Goal: Information Seeking & Learning: Learn about a topic

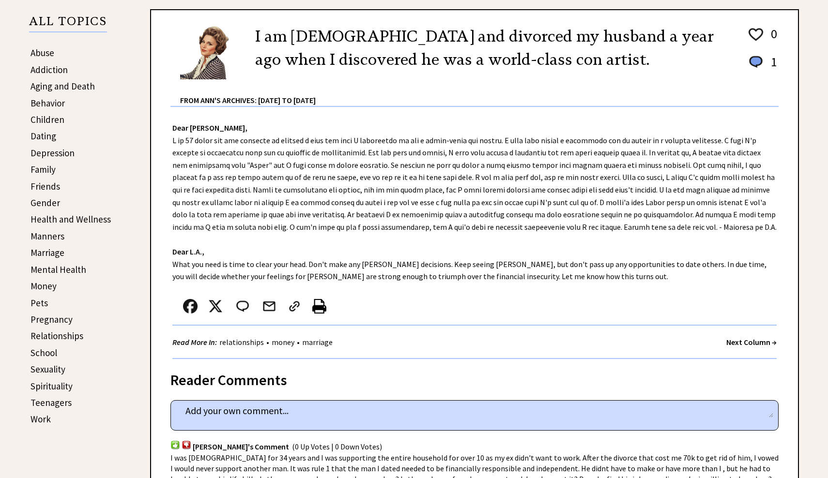
scroll to position [199, 0]
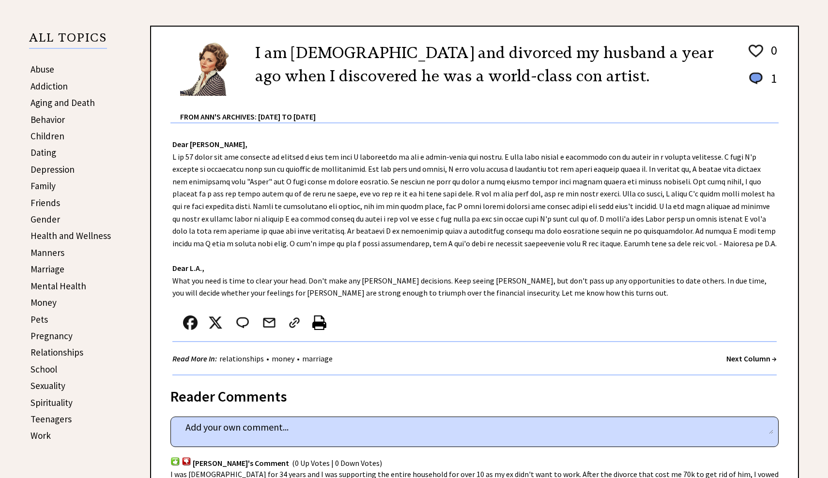
click at [67, 167] on link "Depression" at bounding box center [52, 170] width 44 height 12
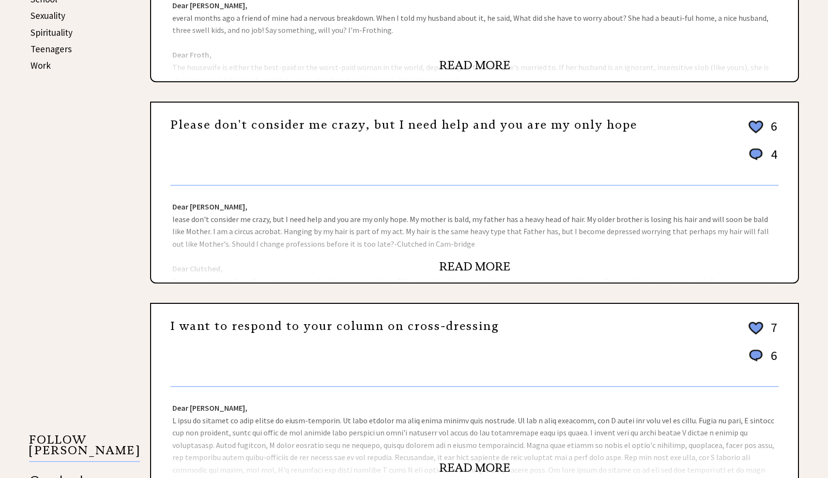
scroll to position [356, 0]
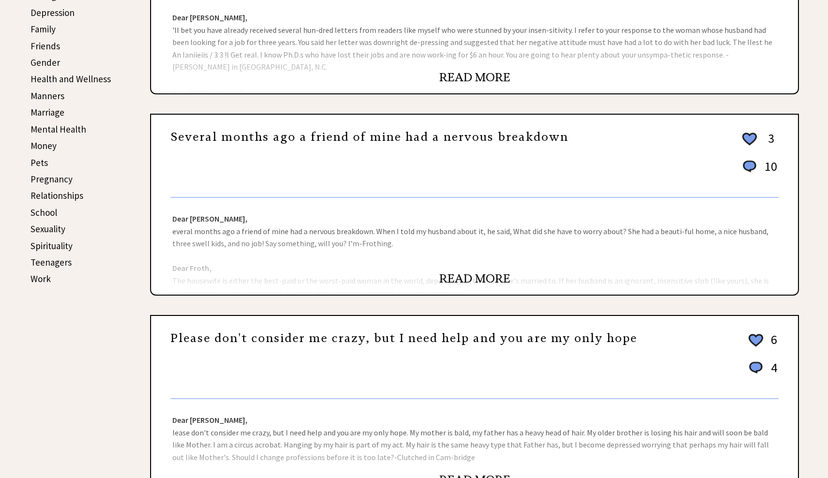
click at [53, 207] on link "School" at bounding box center [43, 213] width 27 height 12
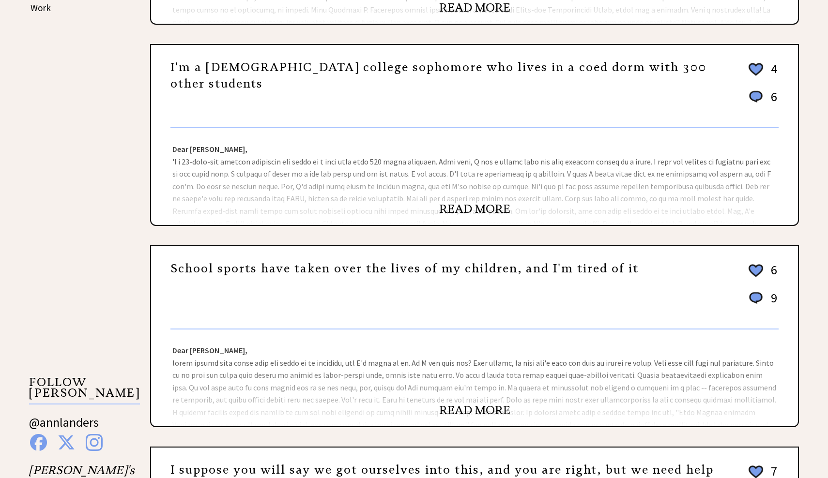
scroll to position [234, 0]
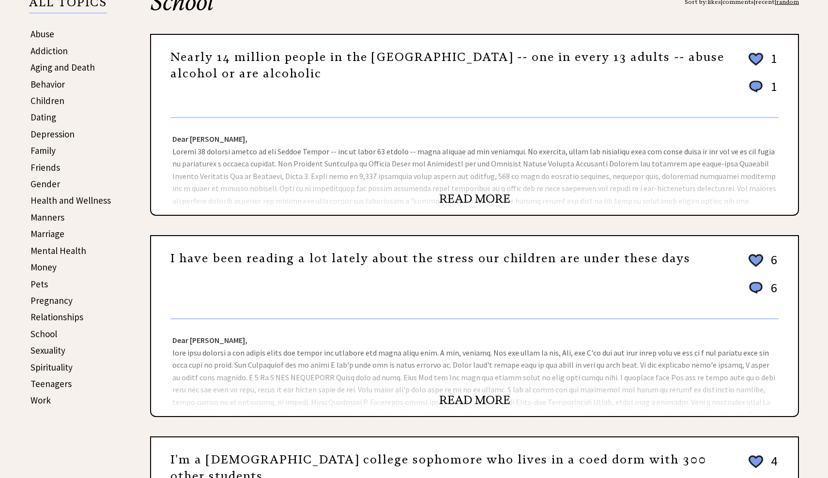
click at [53, 149] on link "Family" at bounding box center [42, 151] width 25 height 12
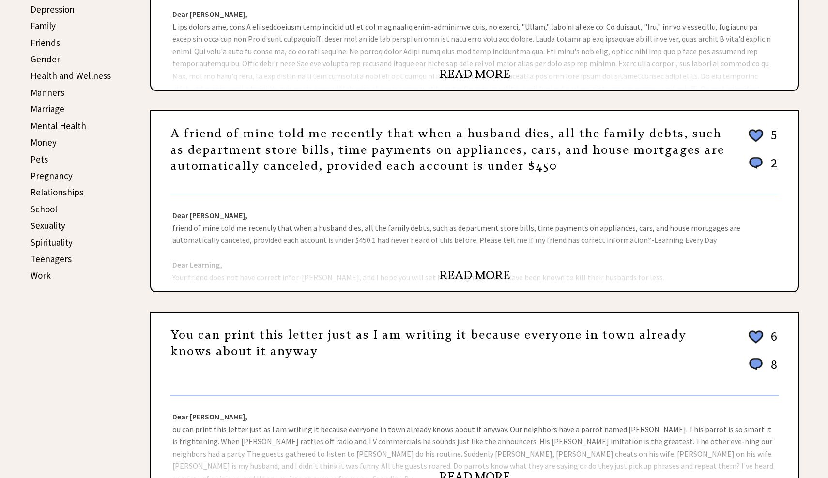
scroll to position [123, 0]
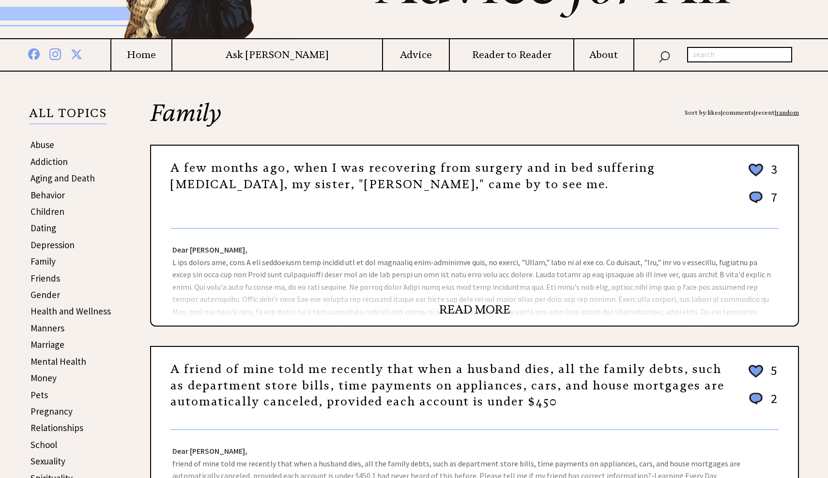
click at [60, 179] on link "Aging and Death" at bounding box center [62, 178] width 64 height 12
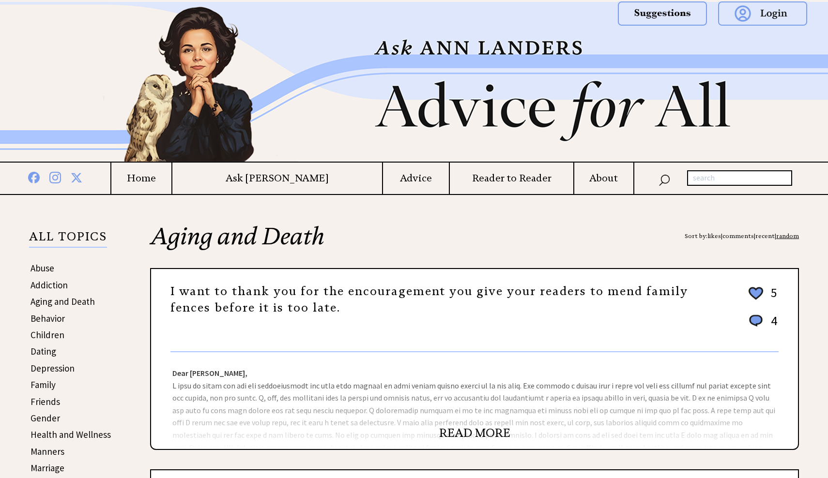
click at [60, 318] on link "Behavior" at bounding box center [47, 319] width 34 height 12
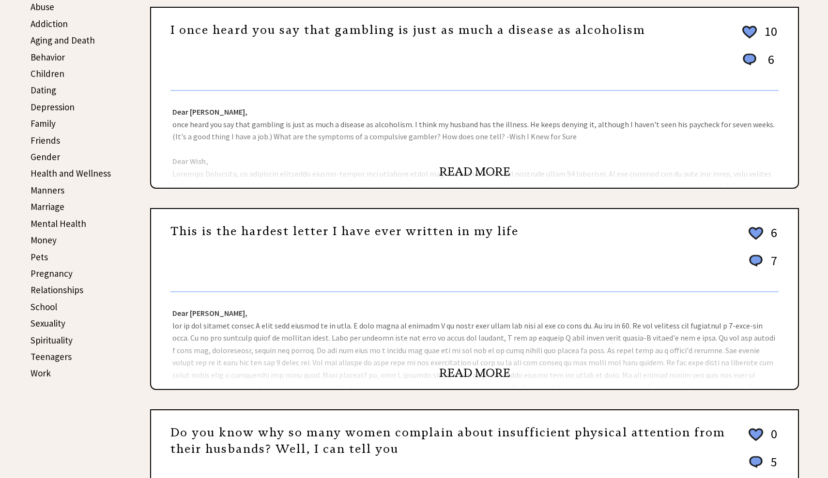
scroll to position [213, 0]
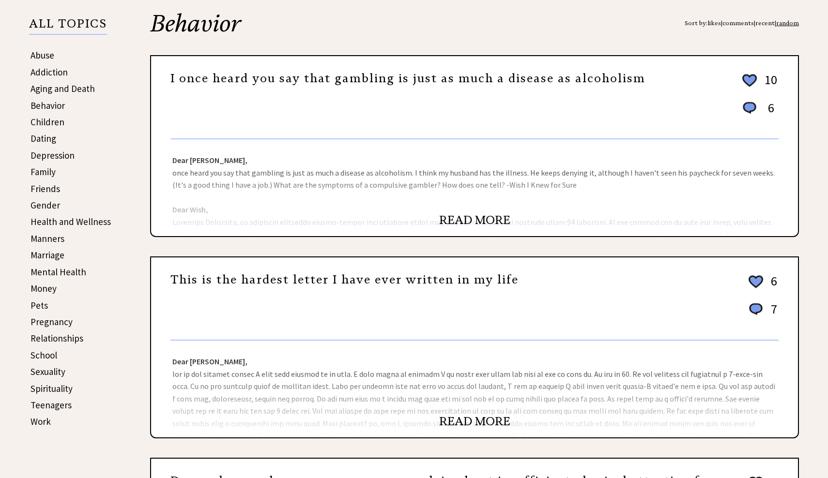
click at [60, 270] on link "Mental Health" at bounding box center [58, 272] width 56 height 12
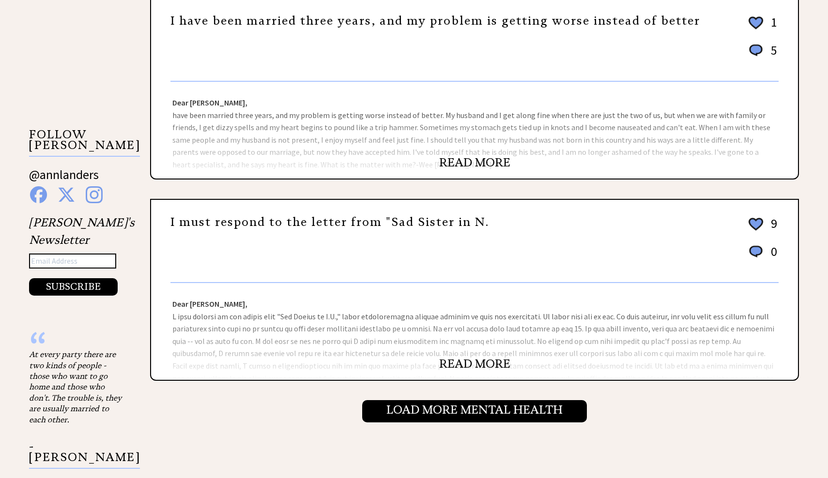
scroll to position [203, 0]
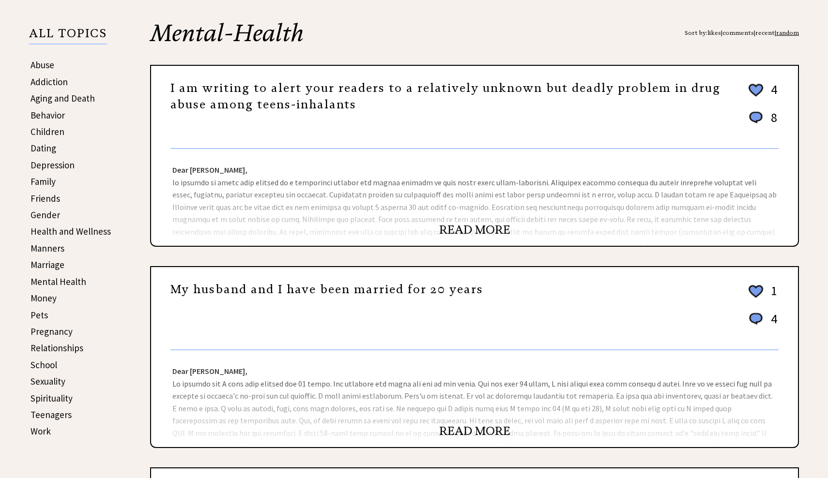
click at [47, 243] on link "Manners" at bounding box center [47, 249] width 34 height 12
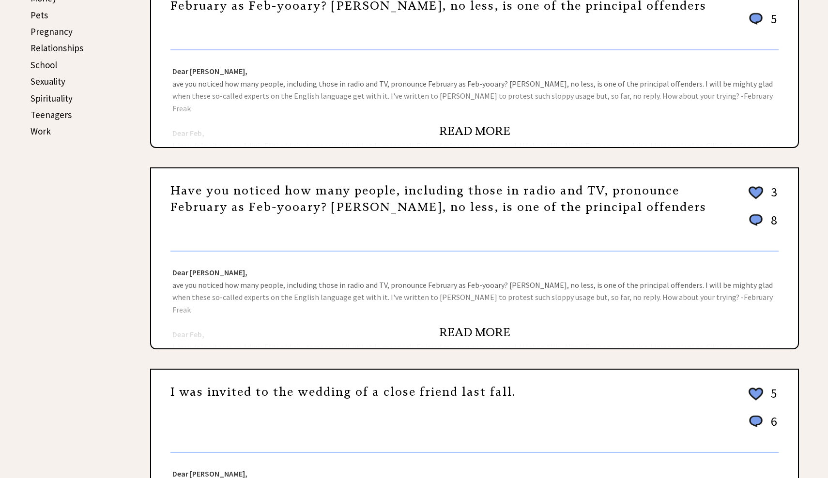
scroll to position [80, 0]
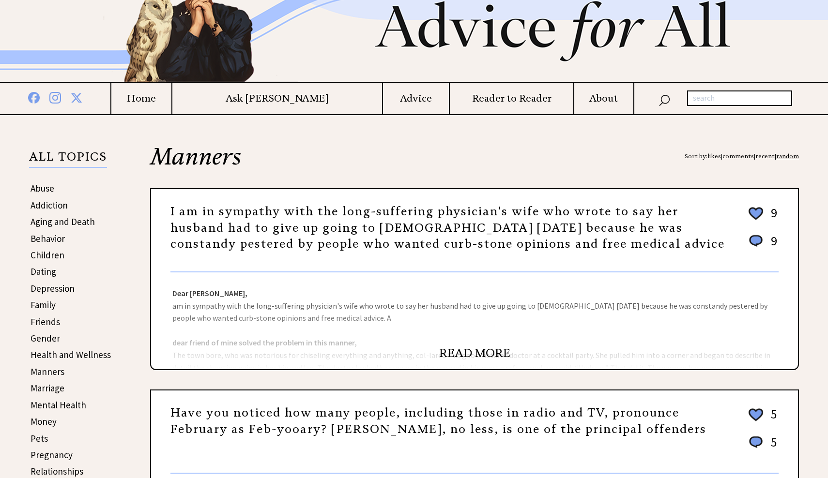
click at [171, 97] on h4 "Home" at bounding box center [141, 98] width 60 height 12
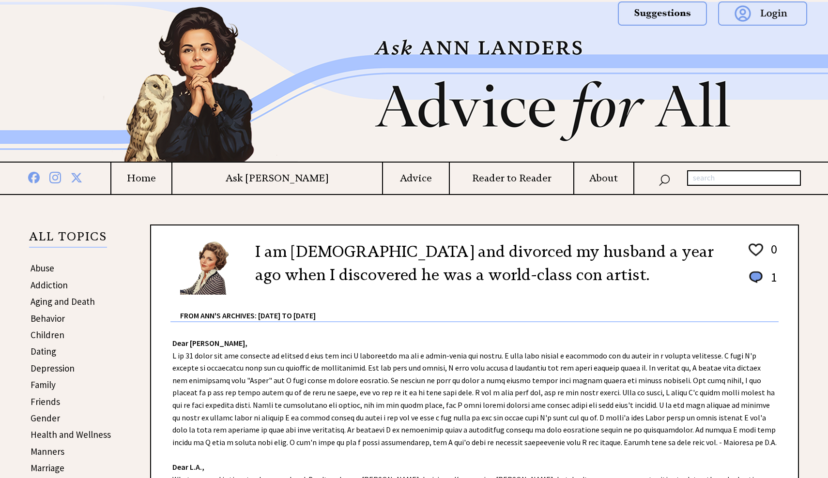
click at [287, 184] on h4 "Ask [PERSON_NAME]" at bounding box center [277, 178] width 210 height 12
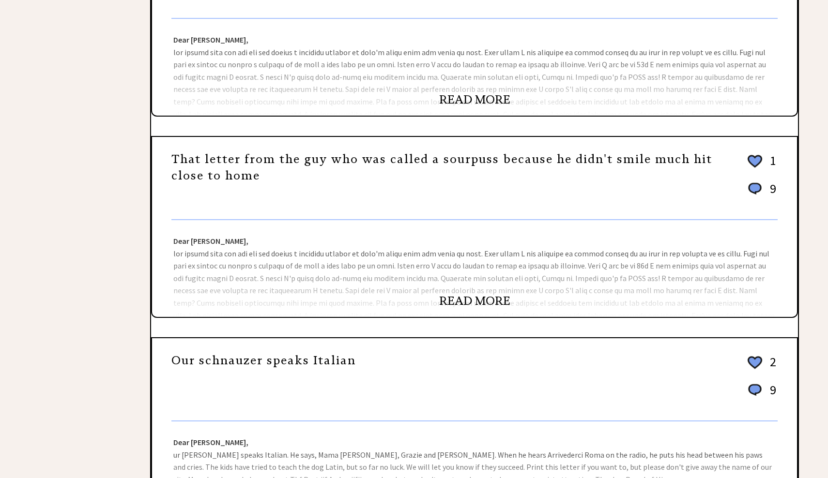
scroll to position [908, 0]
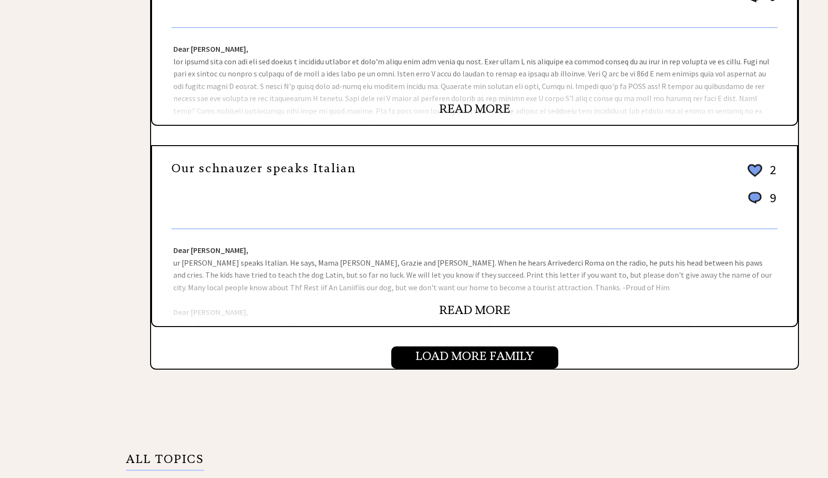
click at [456, 361] on div "READ MORE" at bounding box center [495, 358] width 647 height 22
click at [453, 357] on center "READ MORE" at bounding box center [495, 353] width 647 height 12
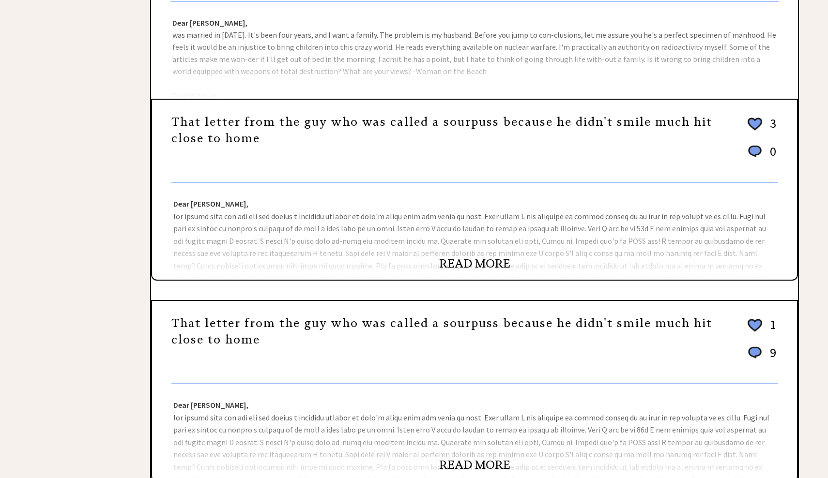
scroll to position [79, 0]
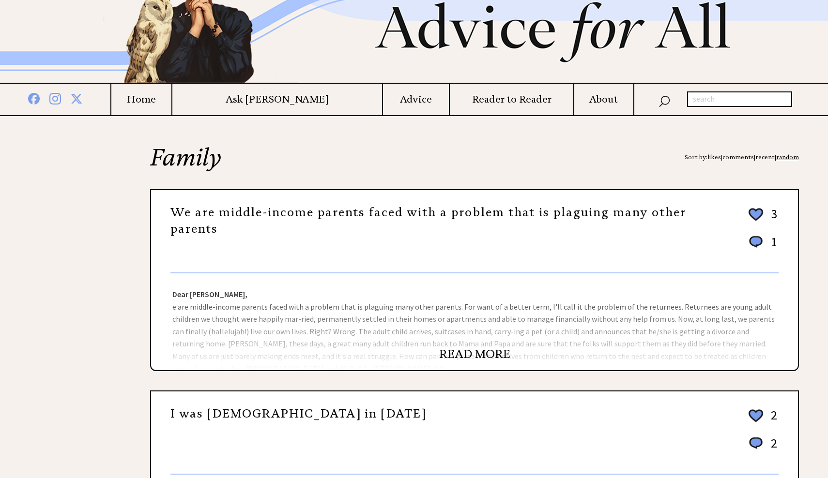
click at [395, 102] on h4 "Advice" at bounding box center [416, 99] width 66 height 12
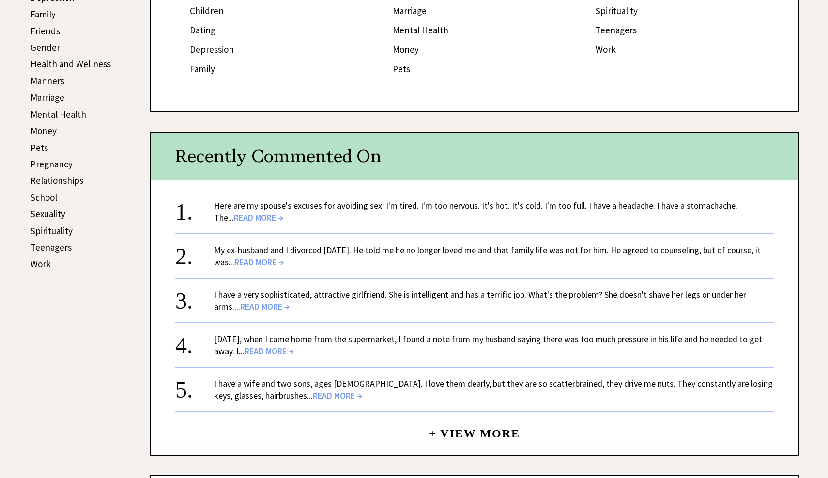
scroll to position [450, 0]
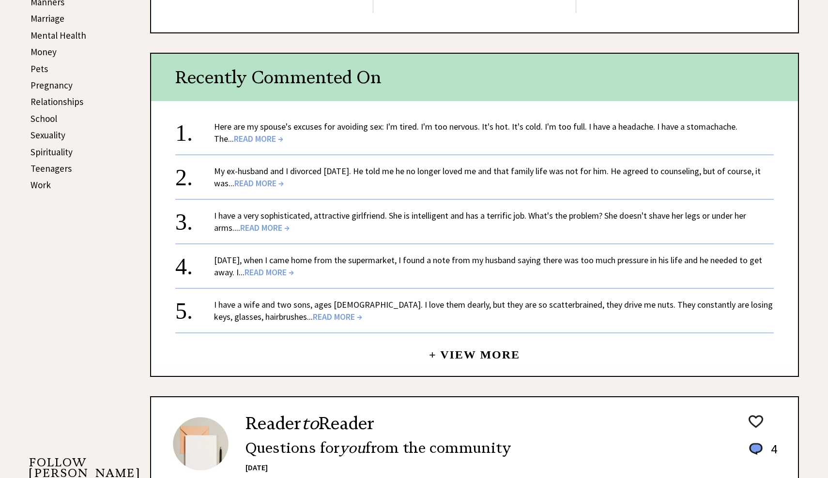
click at [480, 354] on link "+ View More" at bounding box center [474, 350] width 91 height 21
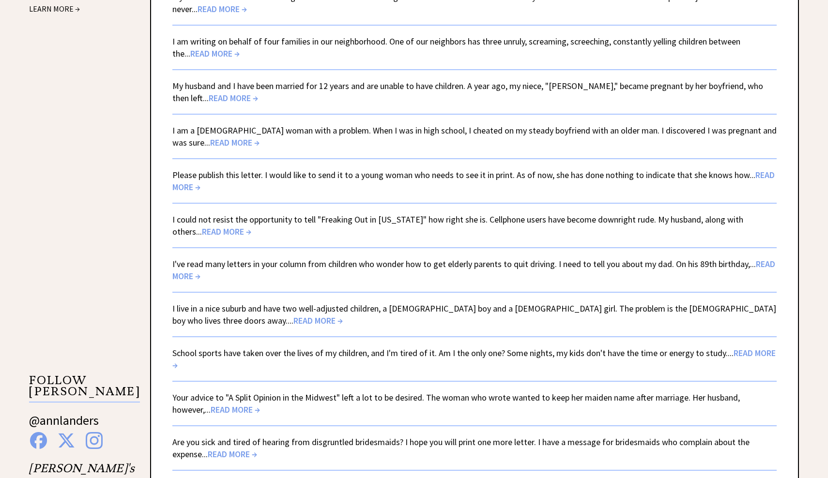
scroll to position [1384, 0]
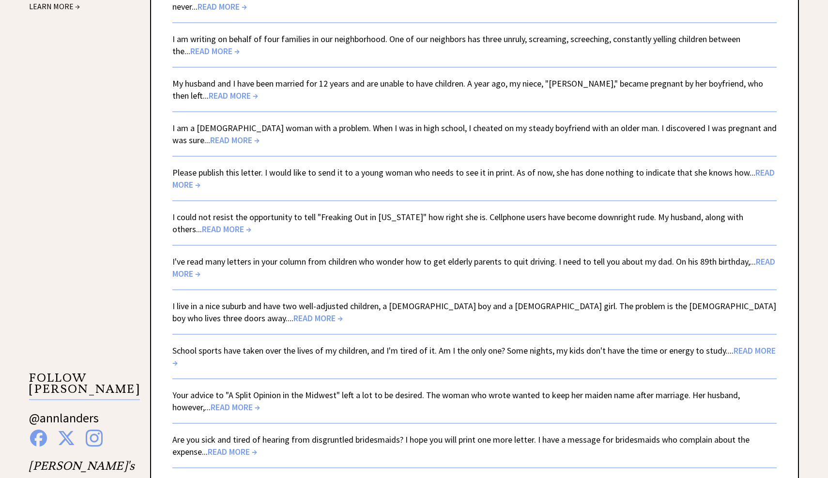
click at [252, 309] on link "I live in a nice suburb and have two well-adjusted children, a 6-year-old boy a…" at bounding box center [474, 312] width 604 height 23
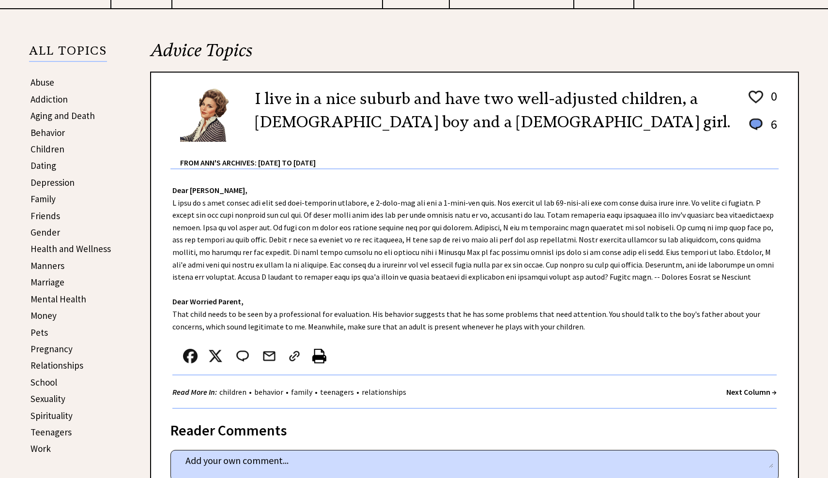
scroll to position [195, 0]
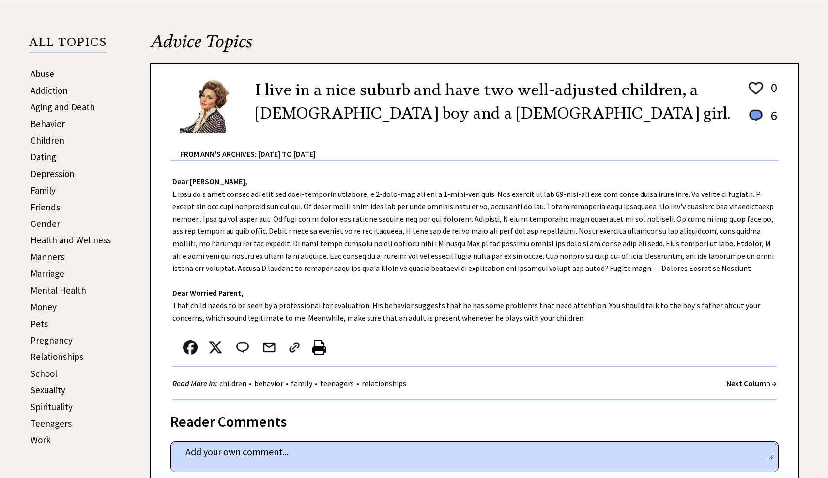
click at [51, 368] on link "School" at bounding box center [43, 374] width 27 height 12
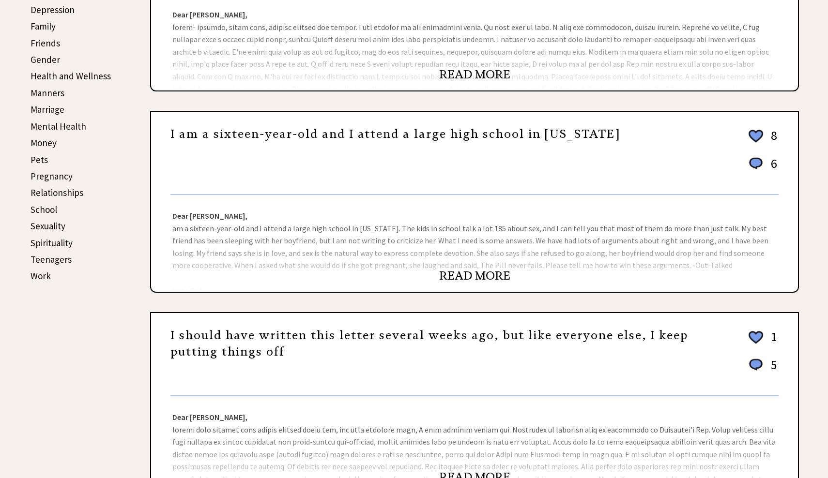
scroll to position [436, 0]
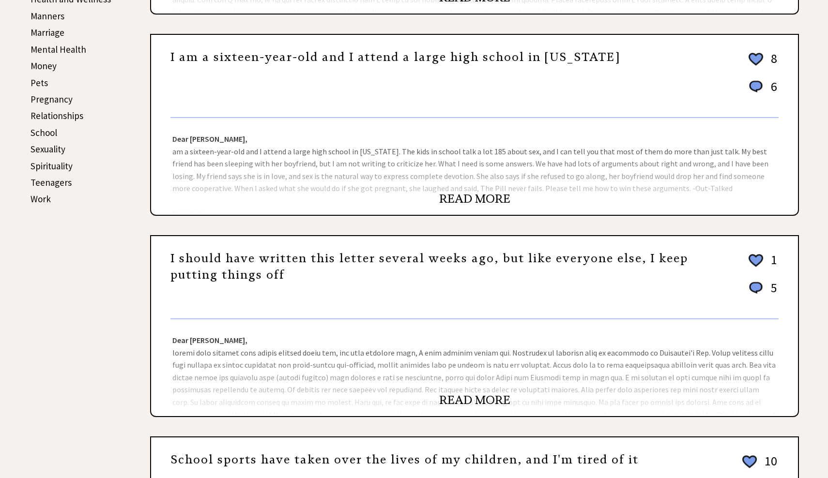
click at [436, 60] on link "I am a sixteen-year-old and I attend a large high school in [US_STATE]" at bounding box center [394, 57] width 449 height 15
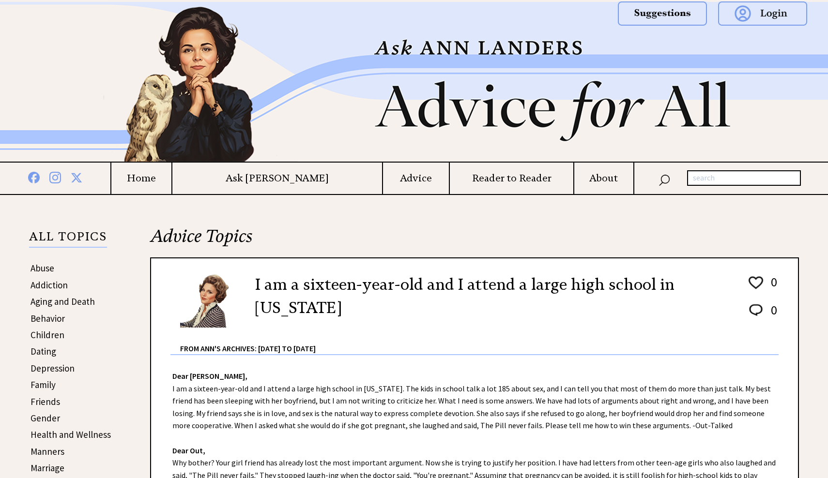
click at [49, 337] on link "Children" at bounding box center [47, 335] width 34 height 12
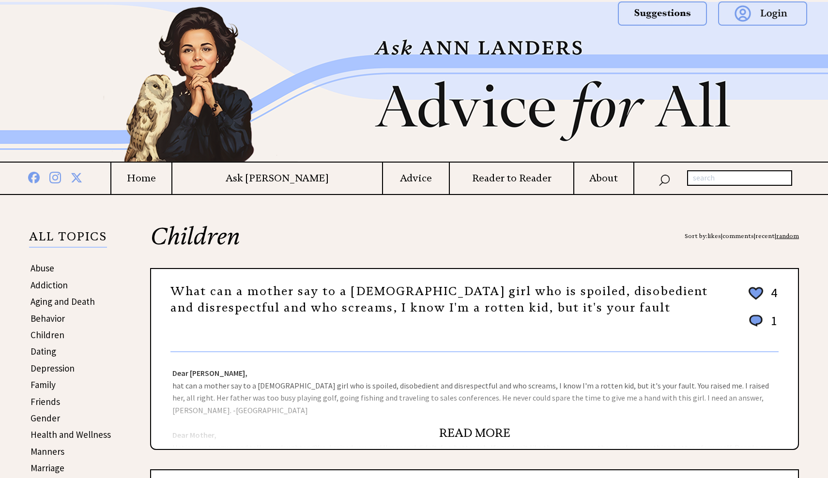
click at [227, 295] on link "What can a mother say to a [DEMOGRAPHIC_DATA] girl who is spoiled, disobedient …" at bounding box center [438, 299] width 537 height 31
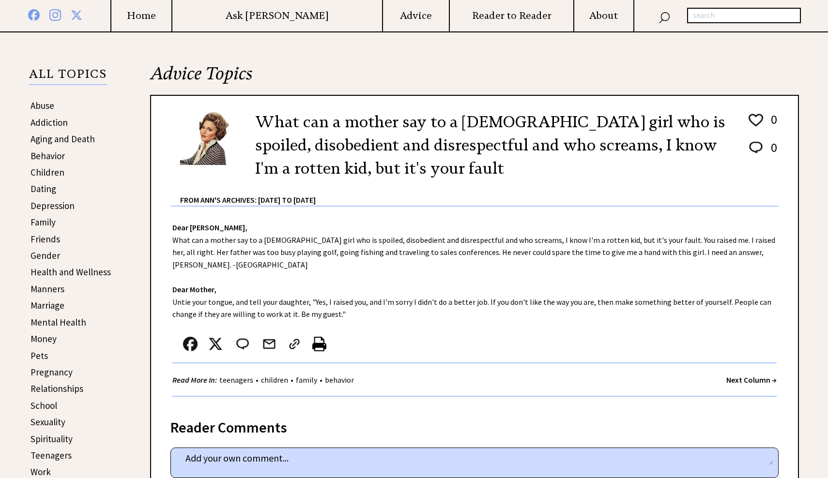
scroll to position [164, 0]
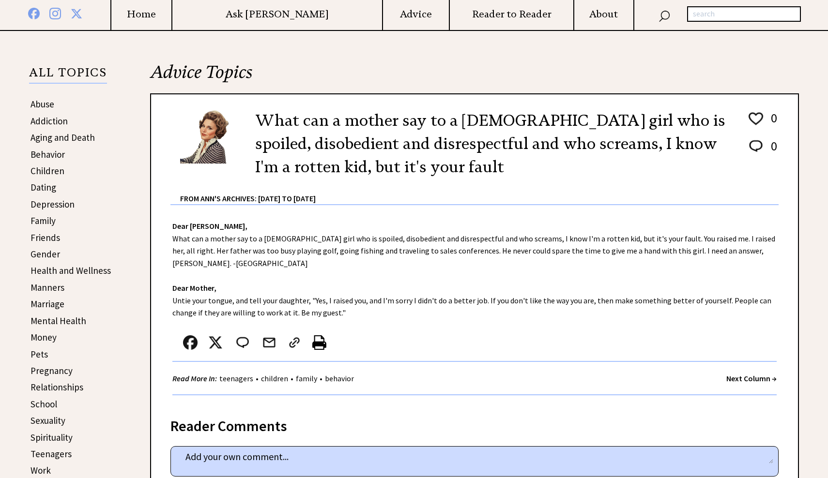
click at [46, 203] on link "Depression" at bounding box center [52, 204] width 44 height 12
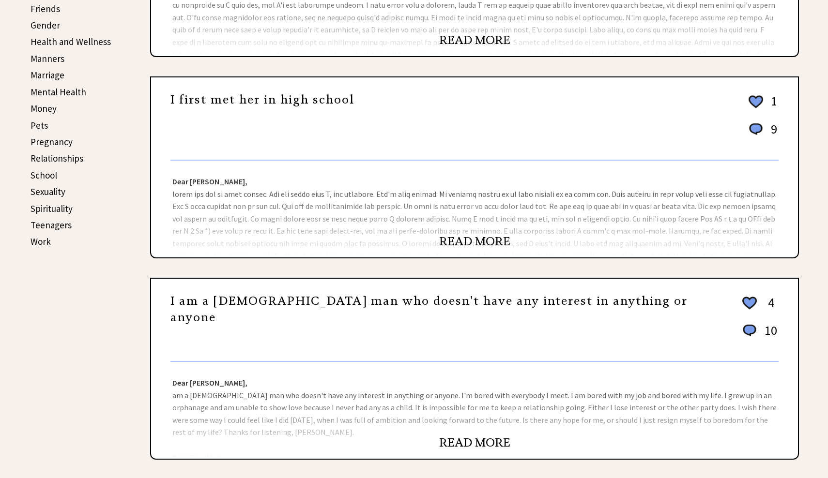
scroll to position [539, 0]
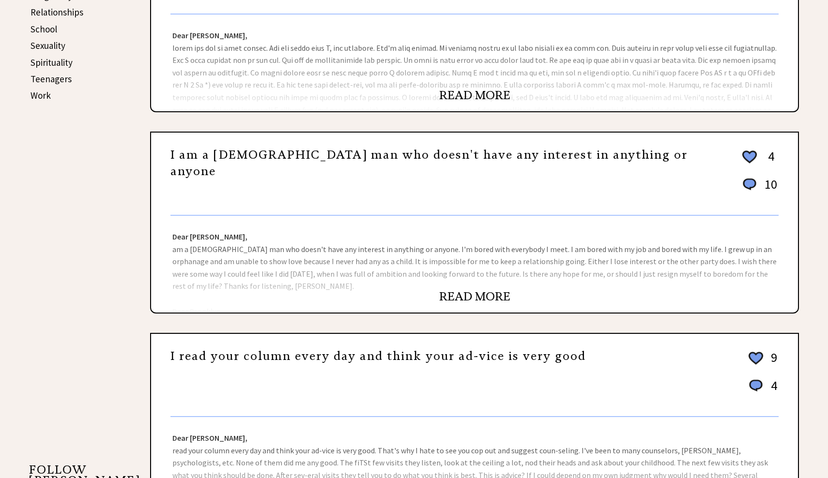
click at [269, 154] on link "I am a 60-year-old man who doesn't have any interest in anything or anyone" at bounding box center [428, 163] width 517 height 31
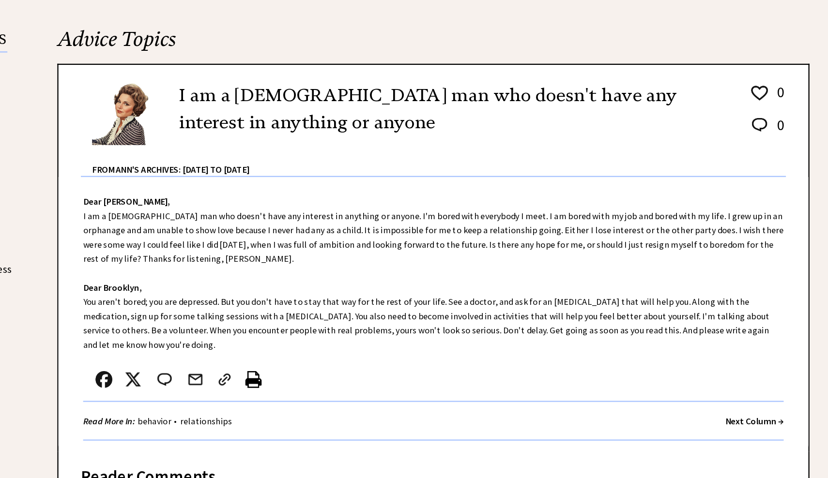
scroll to position [155, 0]
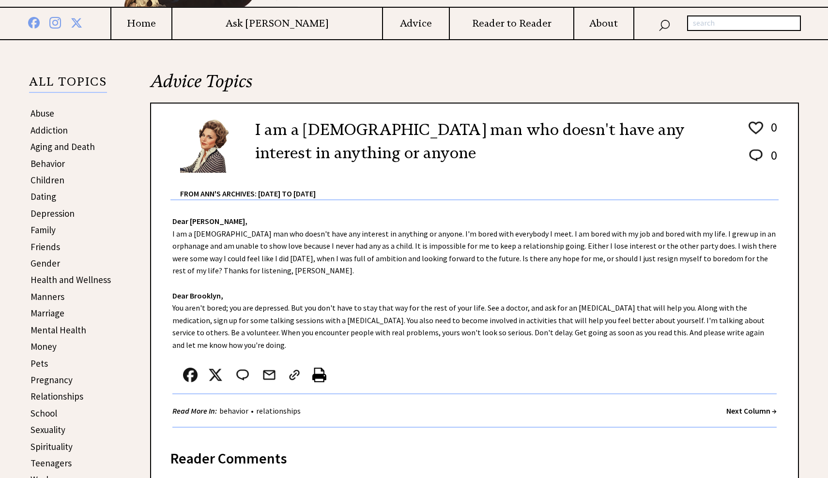
click at [46, 345] on link "Money" at bounding box center [43, 347] width 26 height 12
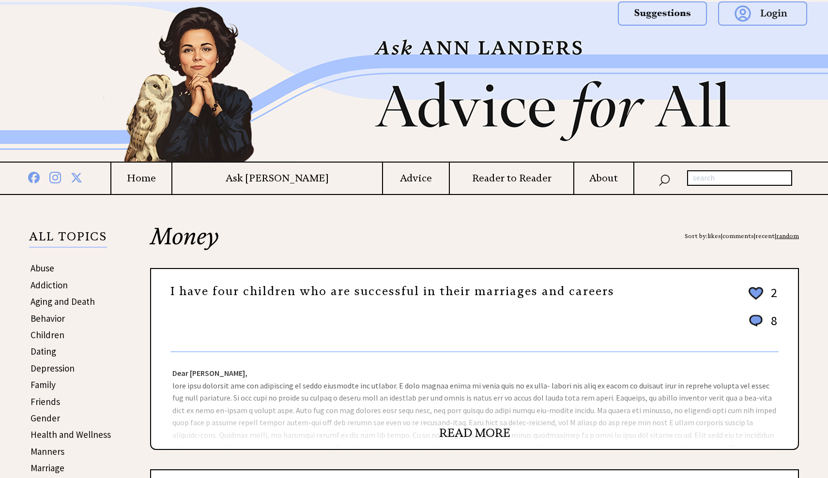
click at [246, 294] on link "I have four children who are successful in their marriages and careers" at bounding box center [392, 291] width 444 height 15
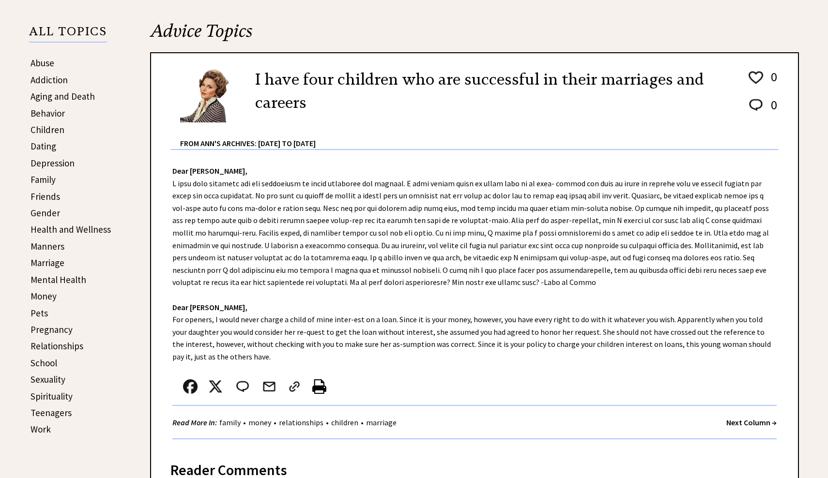
scroll to position [205, 0]
click at [61, 264] on link "Marriage" at bounding box center [47, 264] width 34 height 12
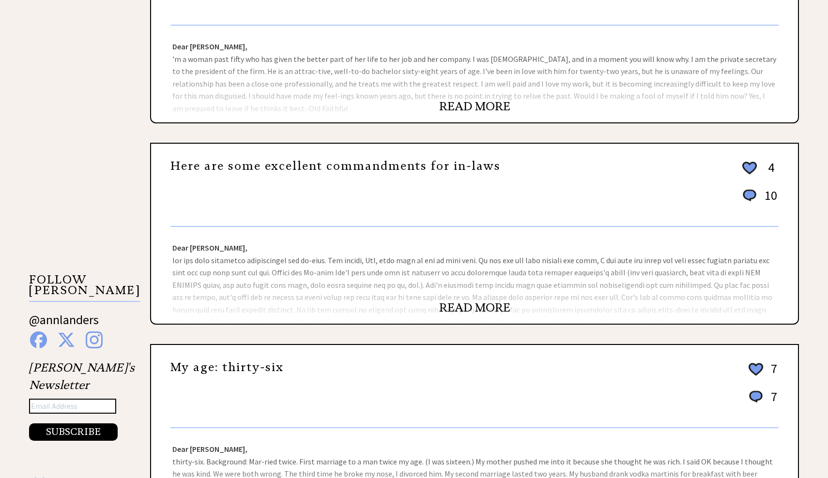
scroll to position [1004, 0]
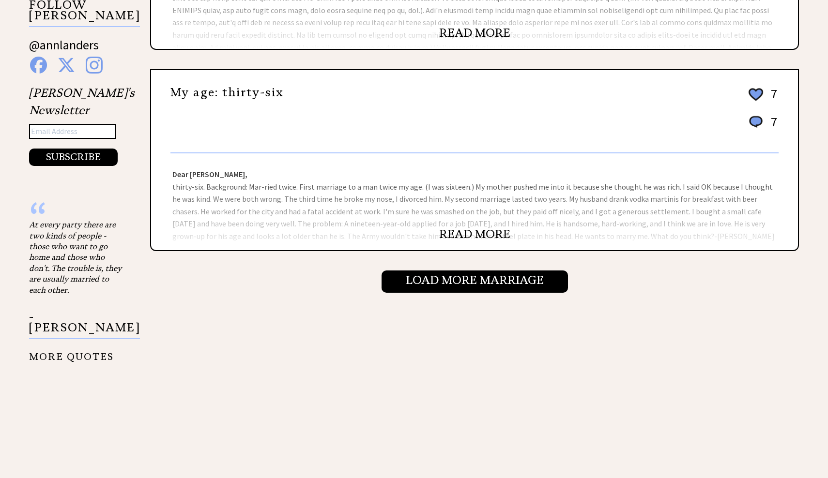
click at [283, 110] on div "My age: thirty-six 7 7 10 5" at bounding box center [474, 115] width 608 height 76
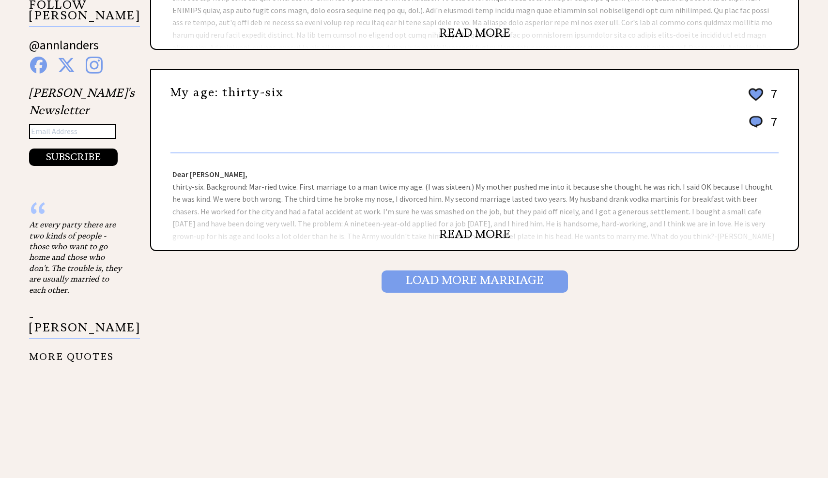
click at [405, 290] on input "Load More Marriage" at bounding box center [474, 282] width 186 height 22
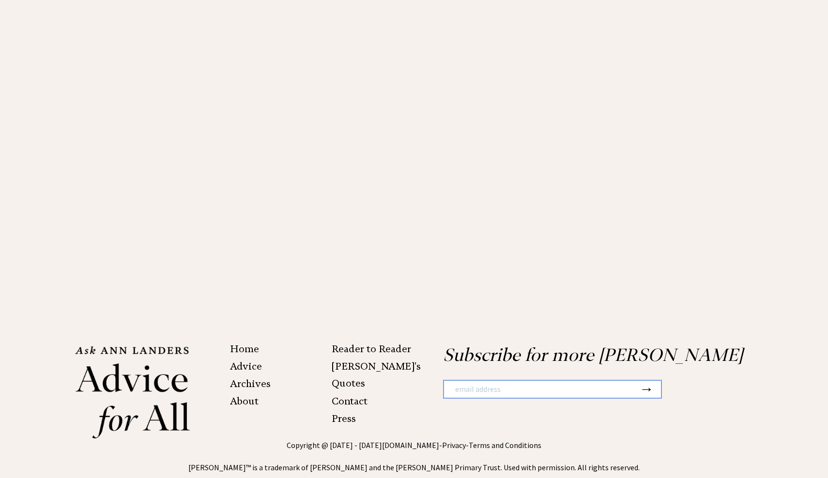
scroll to position [908, 0]
